Goal: Transaction & Acquisition: Purchase product/service

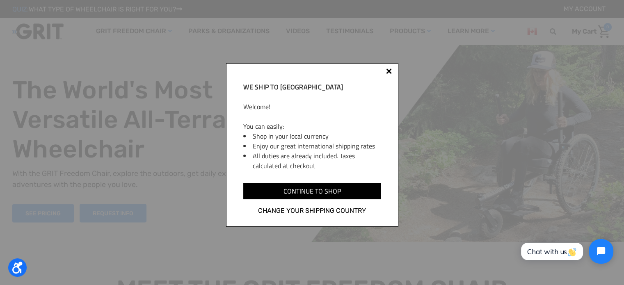
click at [386, 70] on div at bounding box center [389, 72] width 7 height 7
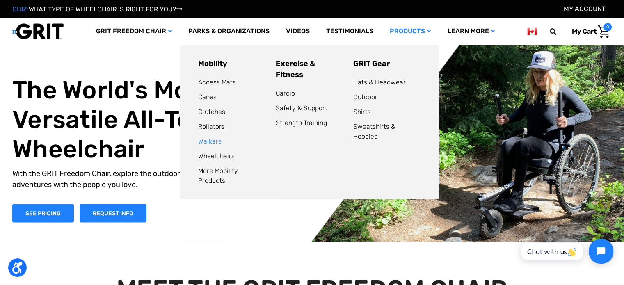
click at [213, 143] on link "Walkers" at bounding box center [209, 141] width 23 height 8
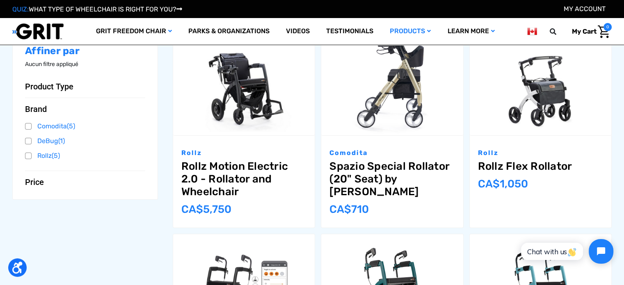
scroll to position [123, 0]
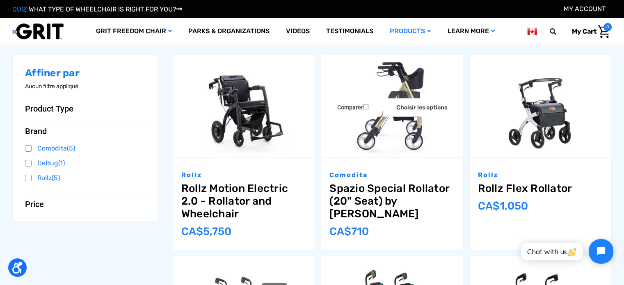
click at [416, 125] on img at bounding box center [392, 106] width 142 height 103
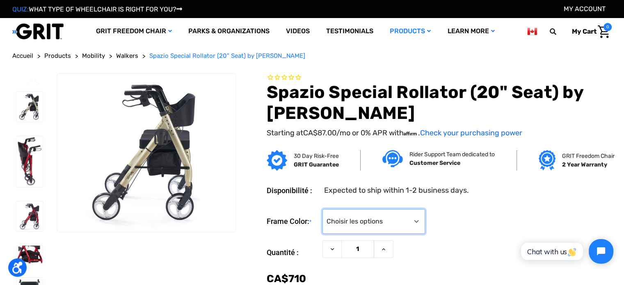
click at [425, 228] on select "Choisir les options Metallic Champagne (Unavailable) Metallic Graphite (Unavail…" at bounding box center [373, 221] width 103 height 25
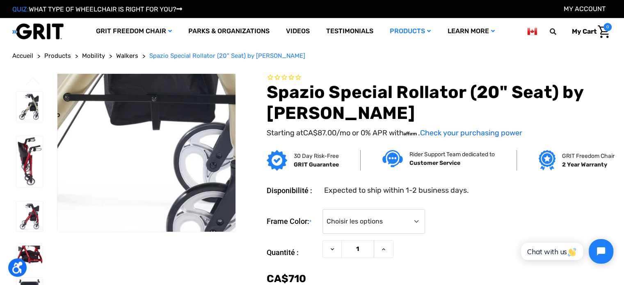
click at [197, 215] on img at bounding box center [102, 49] width 457 height 525
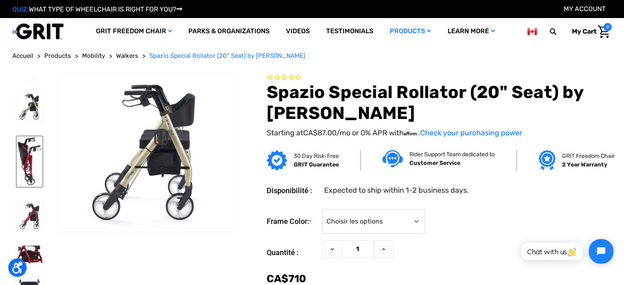
click at [28, 169] on img at bounding box center [29, 161] width 26 height 51
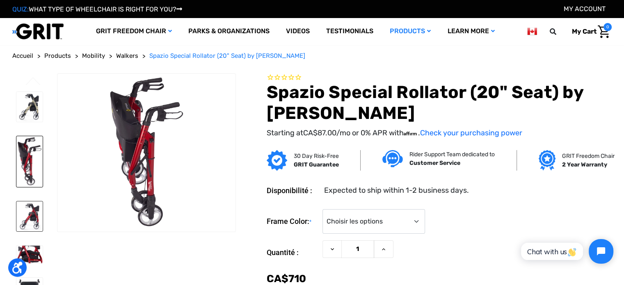
click at [29, 220] on img at bounding box center [29, 216] width 26 height 30
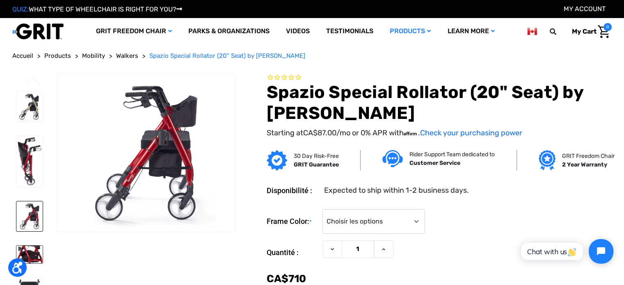
click at [43, 262] on img at bounding box center [29, 255] width 26 height 18
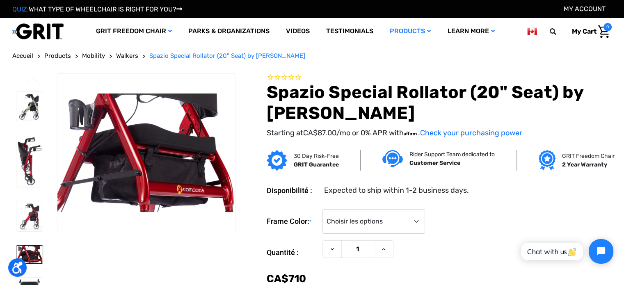
click at [528, 32] on img at bounding box center [532, 31] width 10 height 10
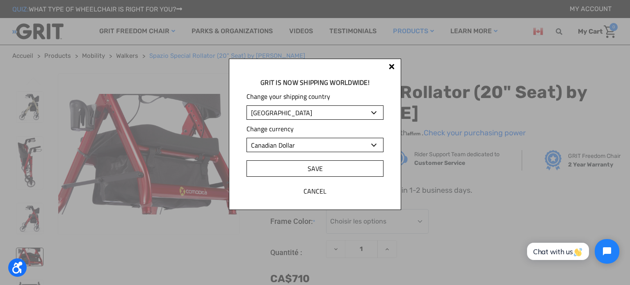
click at [312, 168] on input "Save" at bounding box center [315, 168] width 137 height 16
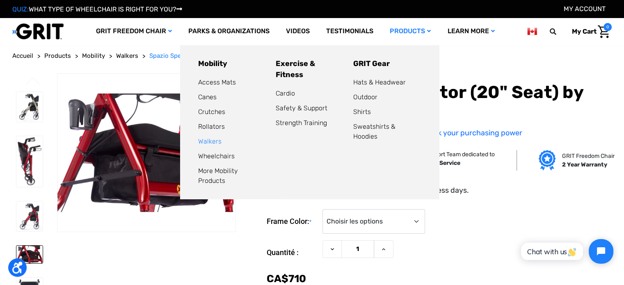
click at [217, 144] on link "Walkers" at bounding box center [209, 141] width 23 height 8
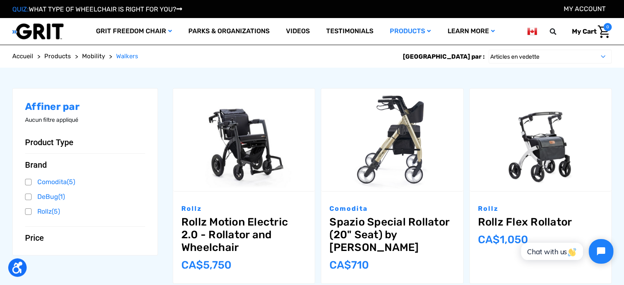
scroll to position [100, 0]
